Goal: Information Seeking & Learning: Learn about a topic

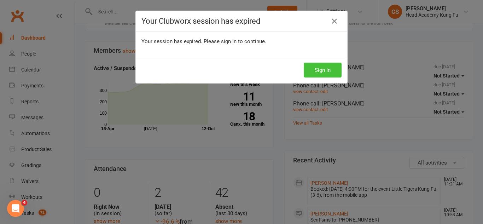
click at [322, 66] on button "Sign In" at bounding box center [323, 70] width 38 height 15
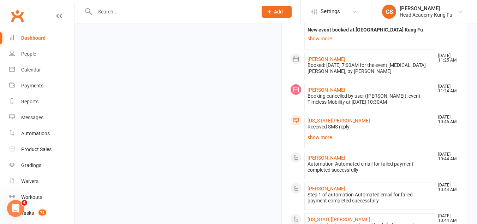
scroll to position [707, 0]
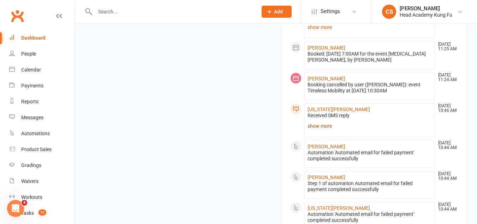
click at [325, 121] on link "show more" at bounding box center [370, 126] width 125 height 10
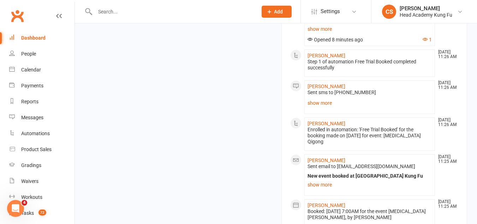
scroll to position [424, 0]
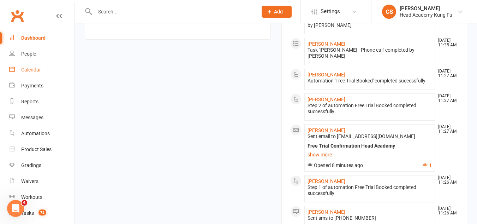
click at [23, 70] on div "Calendar" at bounding box center [31, 70] width 20 height 6
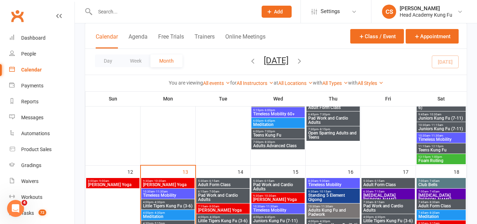
scroll to position [353, 0]
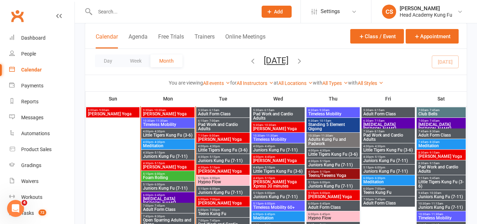
click at [168, 111] on span "9:30am - 10:30am" at bounding box center [168, 110] width 51 height 3
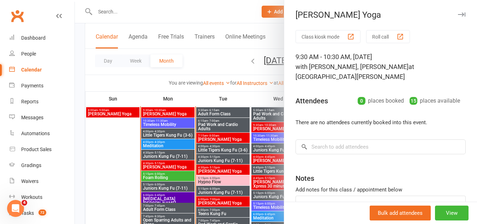
click at [168, 111] on div at bounding box center [276, 112] width 403 height 224
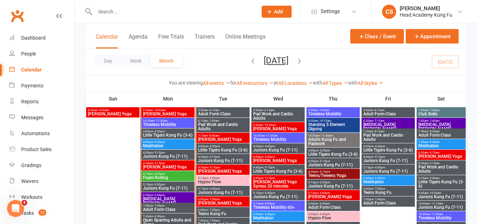
click at [170, 123] on span "Timeless Mobility" at bounding box center [168, 124] width 51 height 4
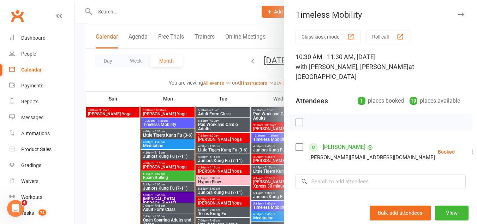
click at [170, 123] on div at bounding box center [276, 112] width 403 height 224
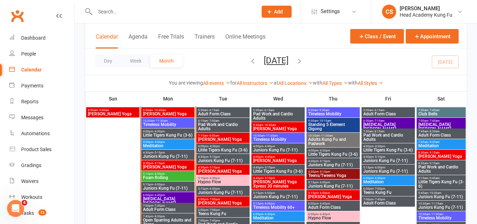
click at [172, 133] on span "Little Tigers Kung Fu (3-6)" at bounding box center [168, 135] width 51 height 4
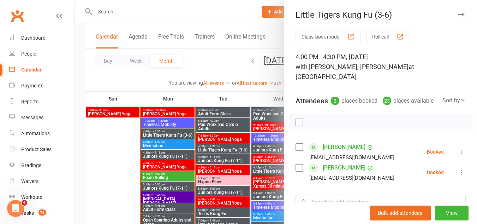
click at [172, 133] on div at bounding box center [276, 112] width 403 height 224
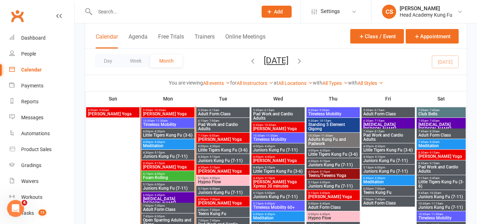
click at [172, 142] on span "4:00pm - 4:30pm" at bounding box center [168, 141] width 51 height 3
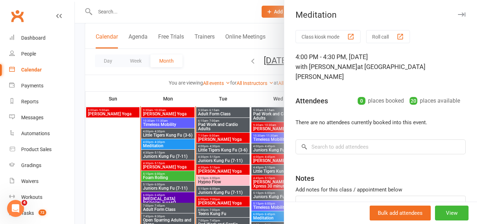
click at [172, 142] on div at bounding box center [276, 112] width 403 height 224
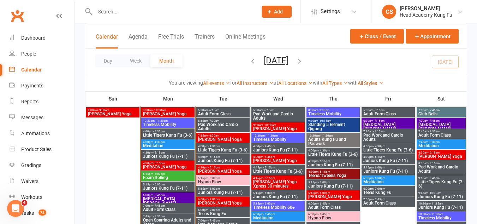
click at [170, 163] on span "4:30pm - 5:15pm" at bounding box center [168, 163] width 51 height 3
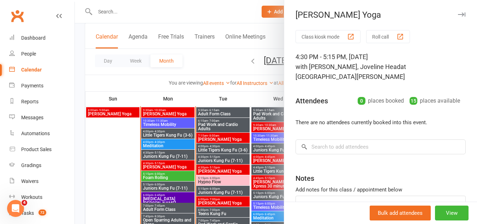
click at [170, 163] on div at bounding box center [276, 112] width 403 height 224
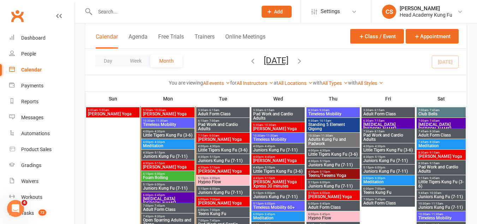
click at [162, 197] on span "[MEDICAL_DATA][PERSON_NAME]" at bounding box center [168, 201] width 51 height 8
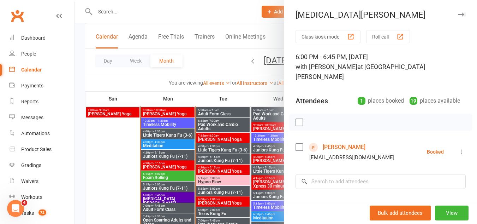
click at [162, 197] on div at bounding box center [276, 112] width 403 height 224
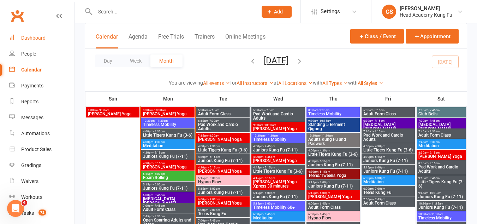
click at [30, 39] on div "Dashboard" at bounding box center [33, 38] width 24 height 6
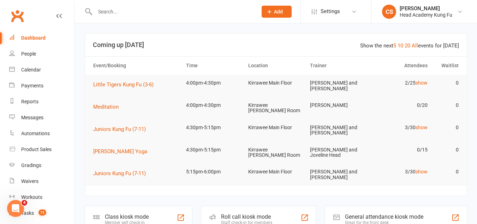
scroll to position [35, 0]
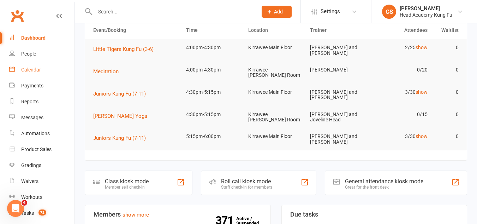
click at [31, 71] on div "Calendar" at bounding box center [31, 70] width 20 height 6
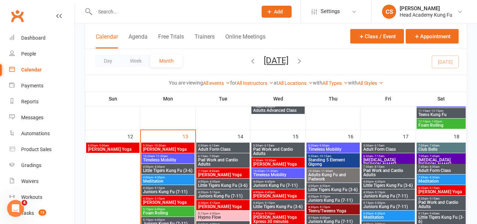
scroll to position [353, 0]
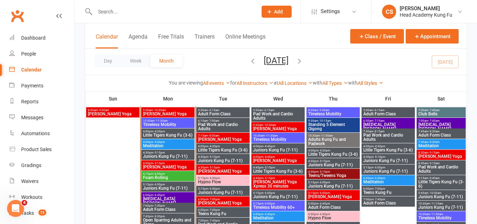
click at [222, 137] on span "[PERSON_NAME] Yoga" at bounding box center [223, 139] width 51 height 4
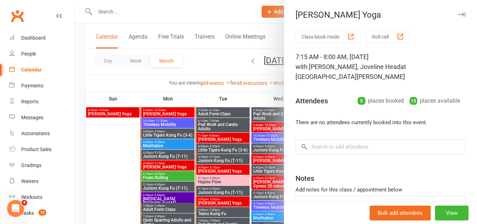
click at [222, 137] on div at bounding box center [276, 112] width 403 height 224
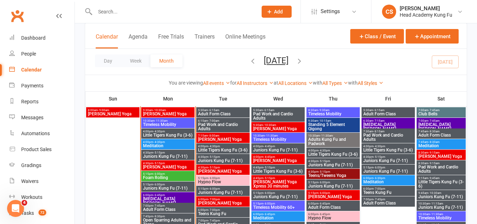
click at [222, 182] on span "Hypno Flow" at bounding box center [223, 182] width 51 height 4
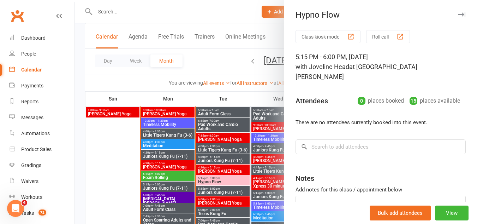
click at [222, 182] on div at bounding box center [276, 112] width 403 height 224
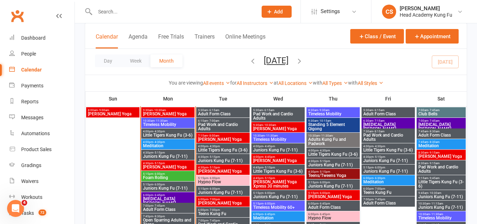
click at [282, 127] on span "[PERSON_NAME] Yoga" at bounding box center [278, 129] width 51 height 4
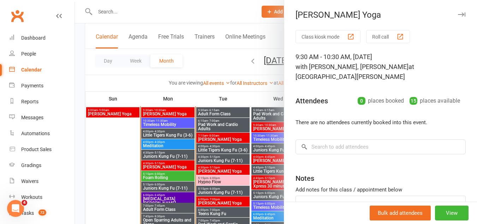
click at [285, 127] on div "Class kiosk mode Roll call 9:30 AM - 10:30 AM, [DATE] with [PERSON_NAME], [PERS…" at bounding box center [381, 142] width 193 height 224
click at [268, 127] on div at bounding box center [276, 112] width 403 height 224
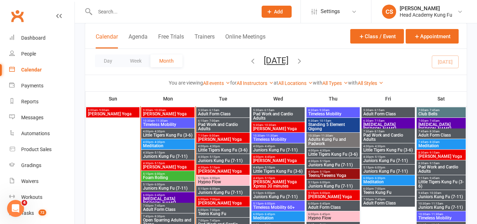
click at [268, 134] on span "- 11:30am" at bounding box center [271, 135] width 13 height 3
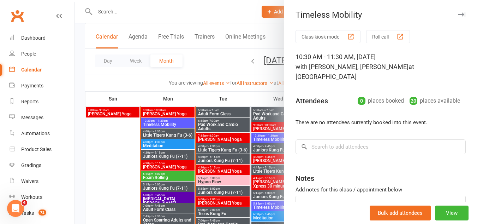
click at [268, 134] on div at bounding box center [276, 112] width 403 height 224
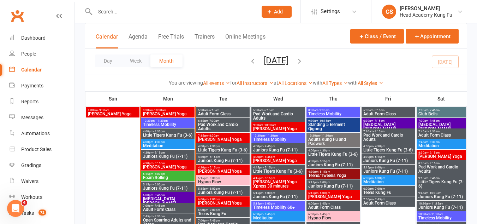
click at [318, 122] on span "Standing 5 Element Qigong" at bounding box center [333, 126] width 51 height 8
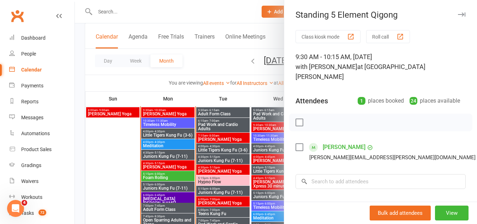
click at [458, 14] on icon "button" at bounding box center [461, 14] width 7 height 4
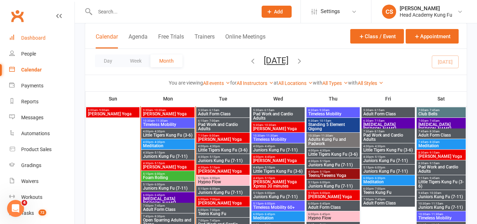
click at [39, 41] on link "Dashboard" at bounding box center [41, 38] width 65 height 16
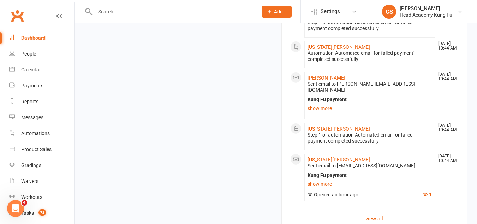
scroll to position [887, 0]
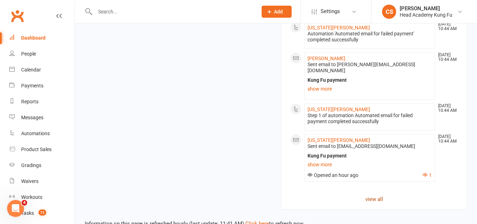
click at [373, 195] on link "view all" at bounding box center [375, 199] width 169 height 8
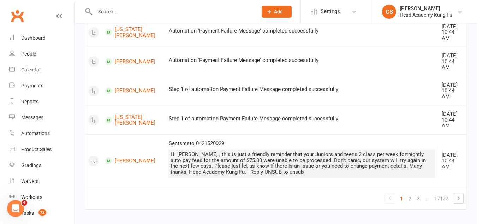
scroll to position [1131, 0]
click at [410, 193] on link "2" at bounding box center [410, 198] width 8 height 10
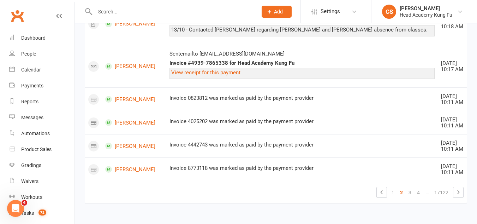
scroll to position [719, 0]
click at [408, 190] on link "3" at bounding box center [410, 192] width 8 height 10
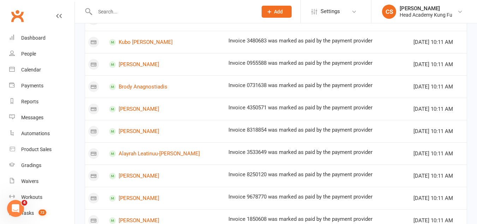
scroll to position [462, 0]
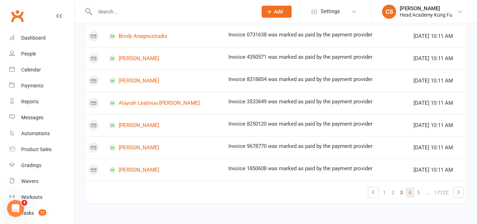
click at [410, 191] on link "4" at bounding box center [410, 192] width 8 height 10
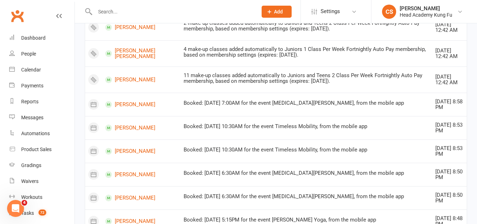
scroll to position [596, 0]
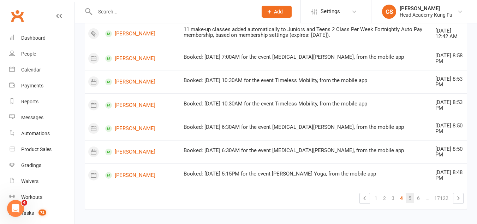
click at [408, 194] on link "5" at bounding box center [410, 198] width 8 height 10
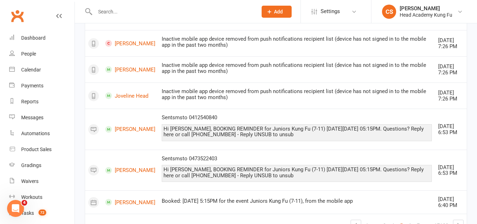
scroll to position [914, 0]
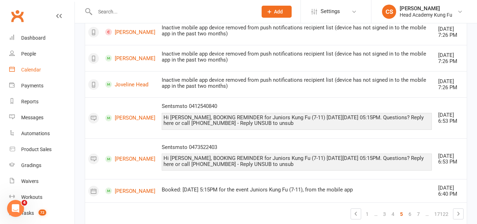
click at [30, 70] on div "Calendar" at bounding box center [31, 70] width 20 height 6
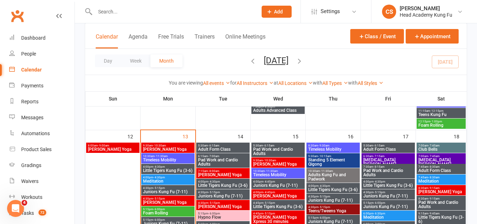
scroll to position [353, 0]
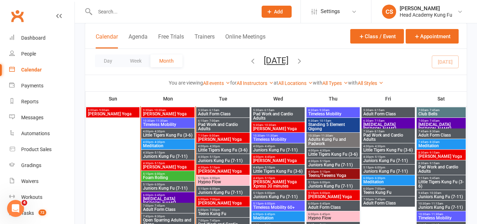
click at [280, 135] on span "10:30am - 11:30am" at bounding box center [278, 135] width 51 height 3
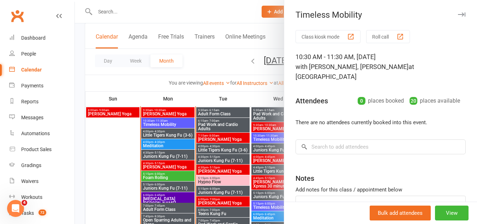
click at [458, 15] on icon "button" at bounding box center [461, 14] width 7 height 4
